Goal: Navigation & Orientation: Go to known website

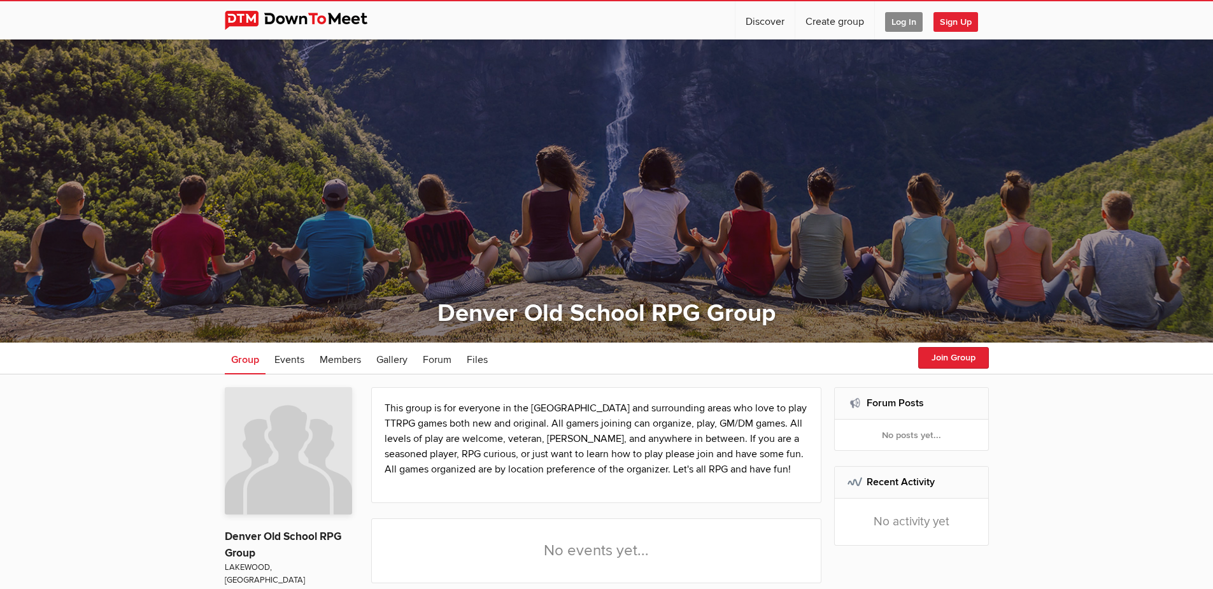
click at [910, 22] on span "Log In" at bounding box center [904, 22] width 38 height 20
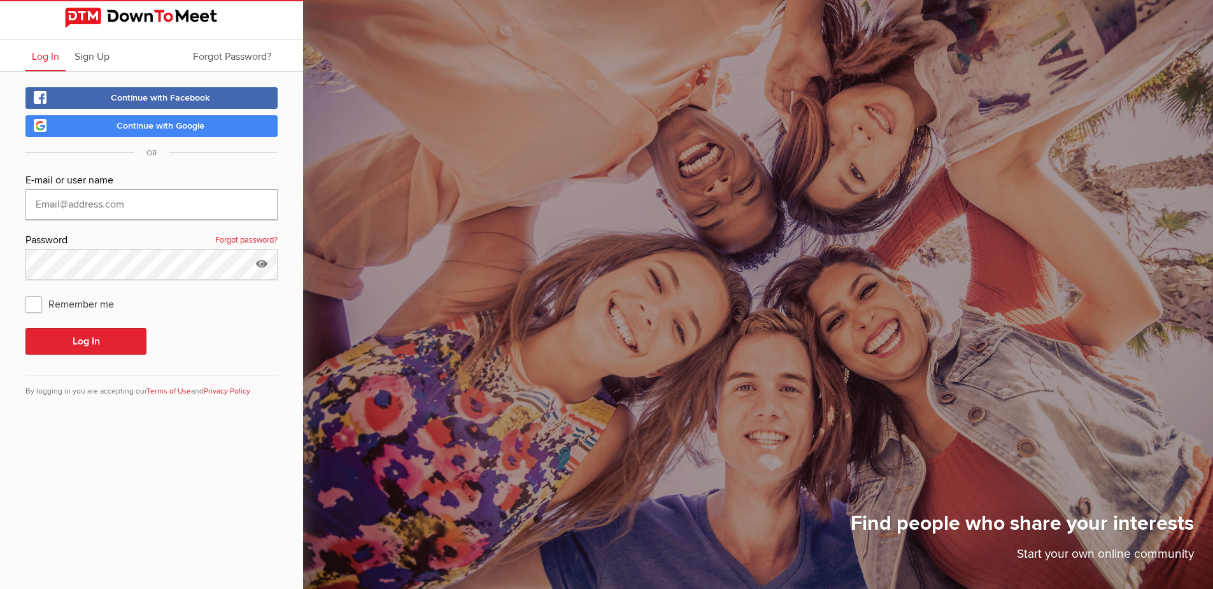
click at [194, 204] on input "text" at bounding box center [151, 204] width 252 height 31
type input "JamminJeff"
click at [94, 308] on span "Remember me" at bounding box center [75, 303] width 101 height 23
click at [25, 292] on input "Remember me" at bounding box center [25, 292] width 1 height 1
checkbox input "true"
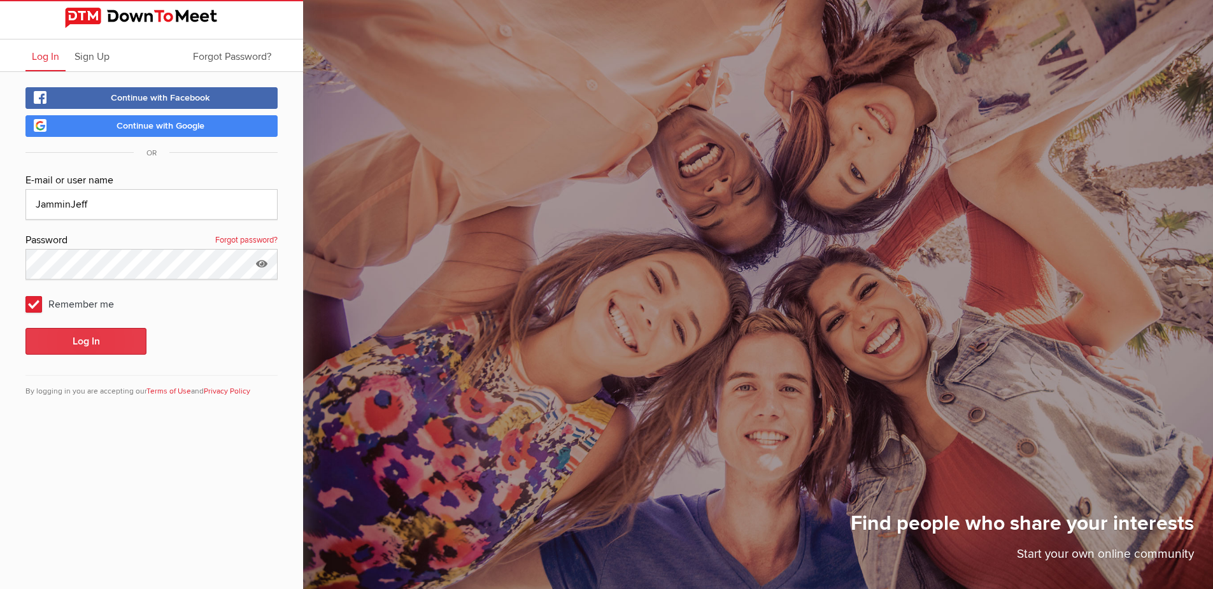
click at [85, 339] on button "Log In" at bounding box center [85, 341] width 121 height 27
